Goal: Transaction & Acquisition: Purchase product/service

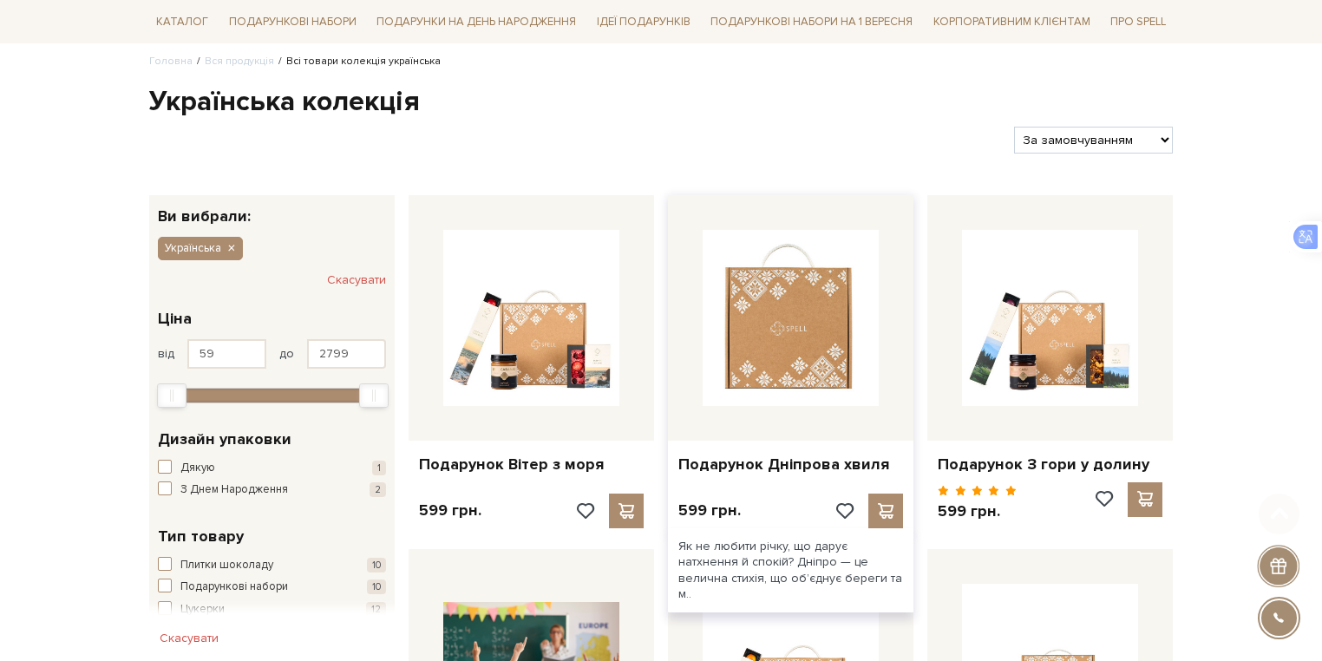
scroll to position [139, 0]
click at [753, 346] on img at bounding box center [790, 317] width 176 height 176
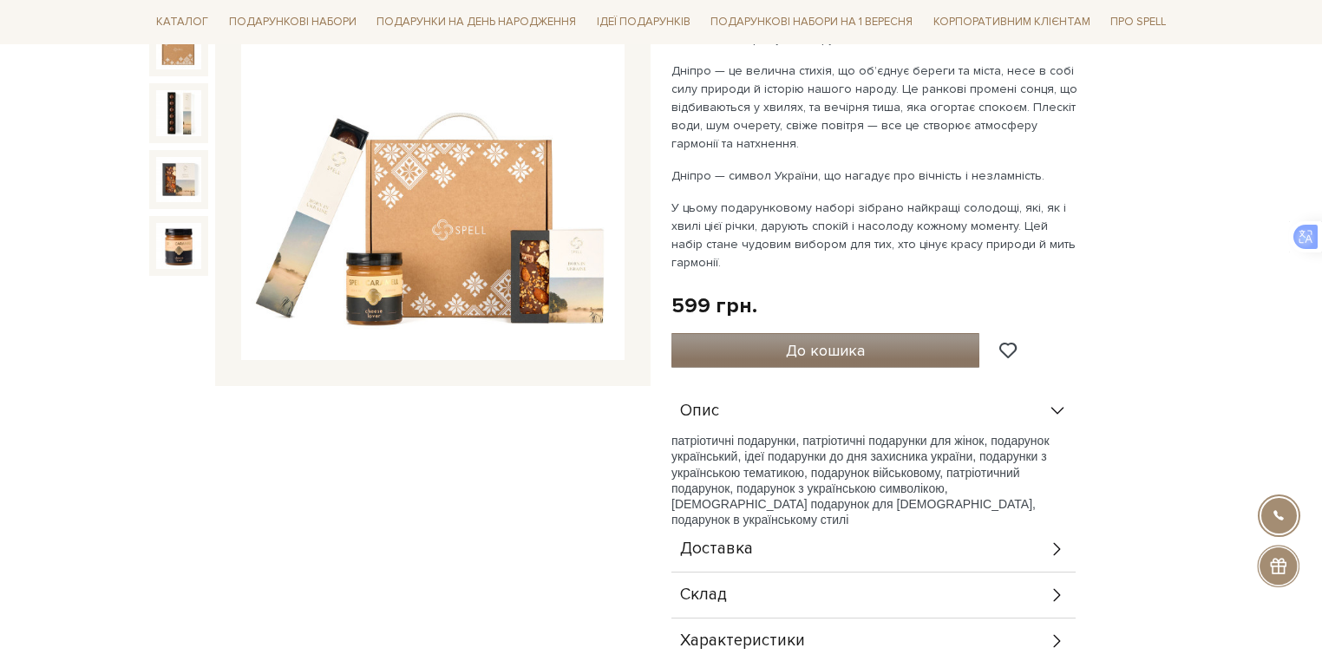
click at [811, 345] on span "До кошика" at bounding box center [825, 350] width 79 height 19
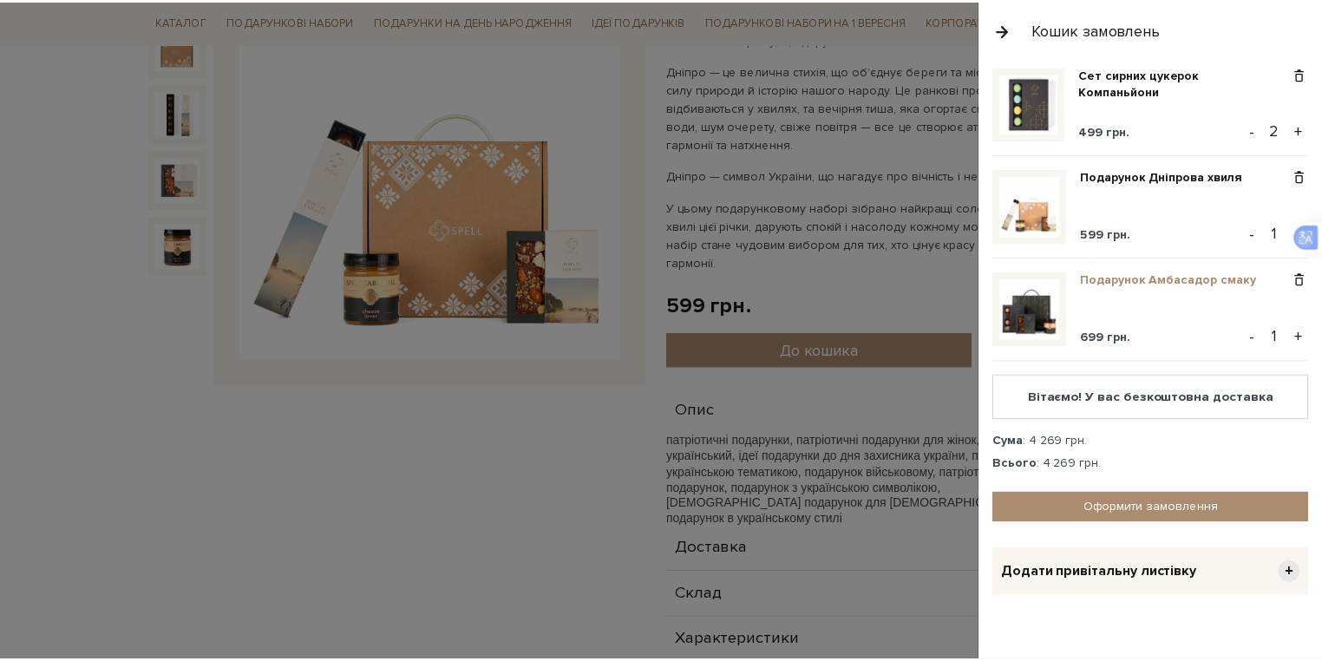
scroll to position [353, 0]
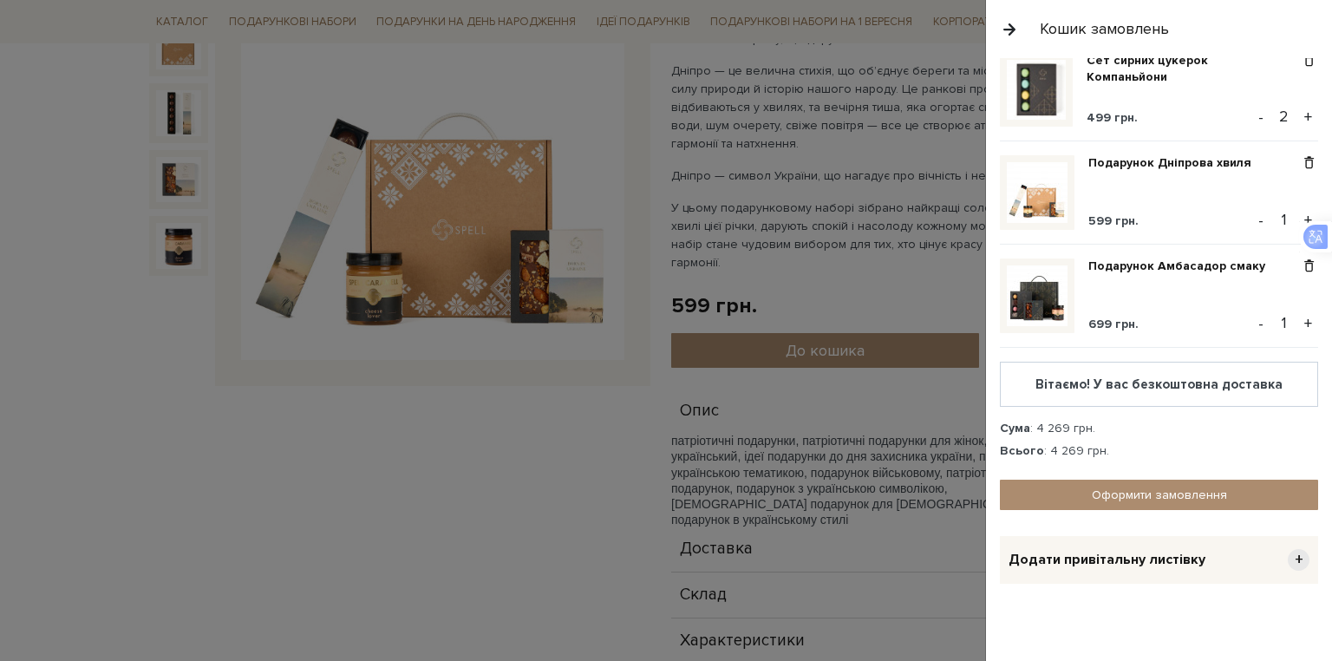
click at [1013, 24] on button "button" at bounding box center [1009, 29] width 19 height 30
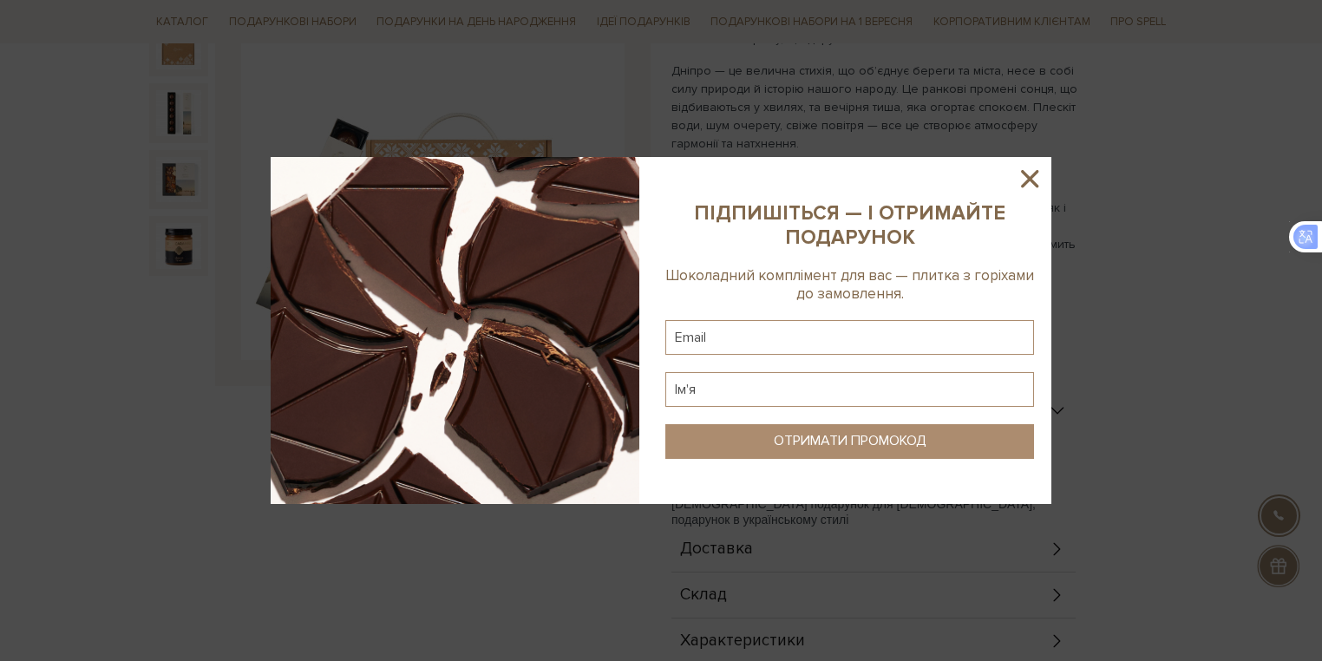
click at [1030, 177] on icon at bounding box center [1029, 178] width 17 height 17
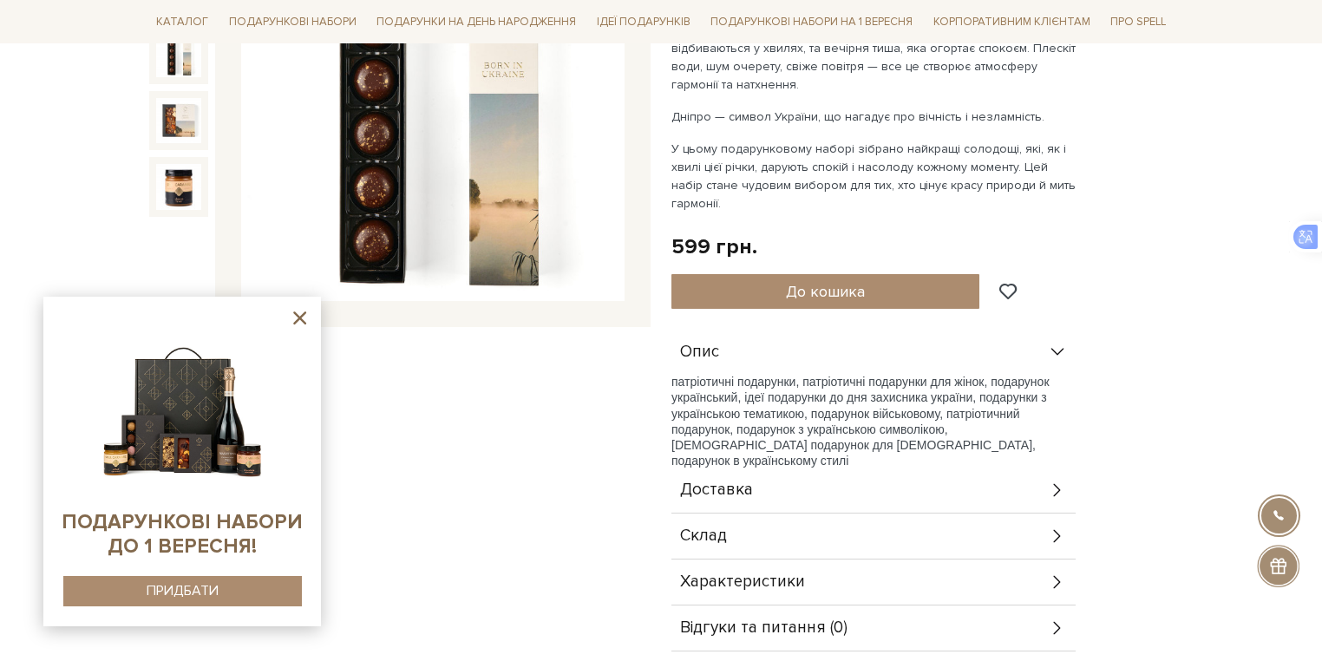
scroll to position [416, 0]
